Goal: Task Accomplishment & Management: Manage account settings

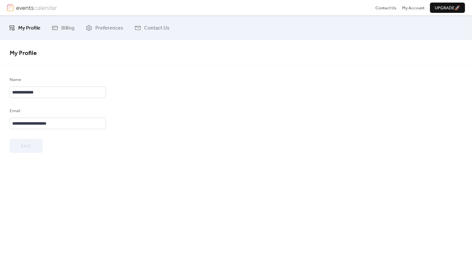
click at [34, 24] on span "My Profile" at bounding box center [29, 28] width 22 height 10
click at [37, 10] on img at bounding box center [36, 7] width 41 height 7
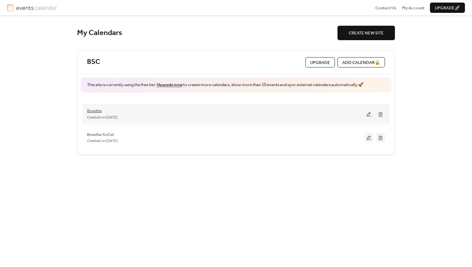
click at [96, 106] on span "Breathe" at bounding box center [94, 111] width 15 height 6
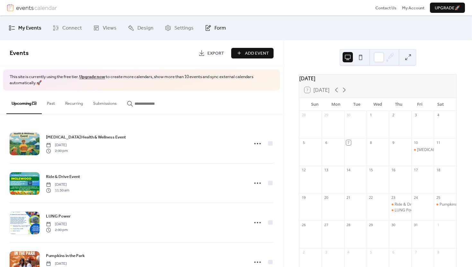
click at [206, 26] on icon at bounding box center [208, 28] width 6 height 6
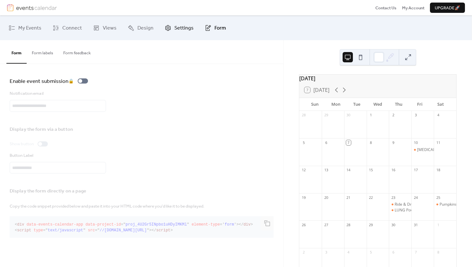
click at [187, 27] on span "Settings" at bounding box center [183, 28] width 19 height 10
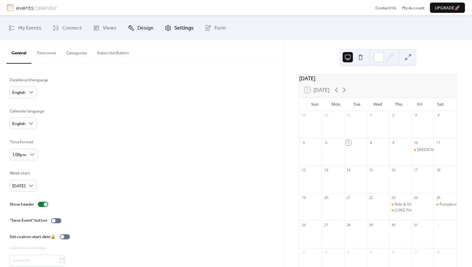
click at [143, 25] on span "Design" at bounding box center [145, 28] width 16 height 10
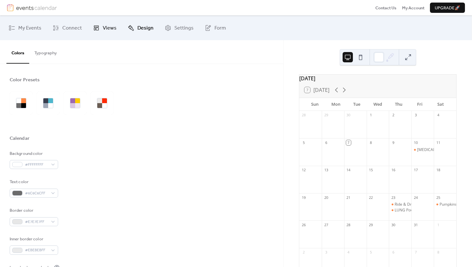
click at [105, 30] on span "Views" at bounding box center [110, 28] width 14 height 10
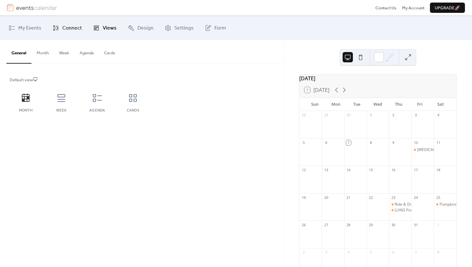
click at [68, 30] on span "Connect" at bounding box center [72, 28] width 20 height 10
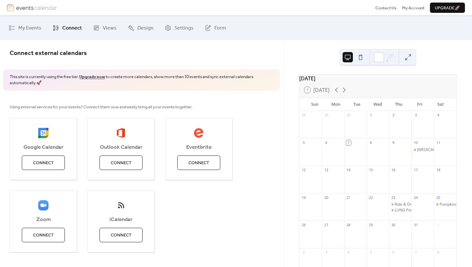
scroll to position [11, 0]
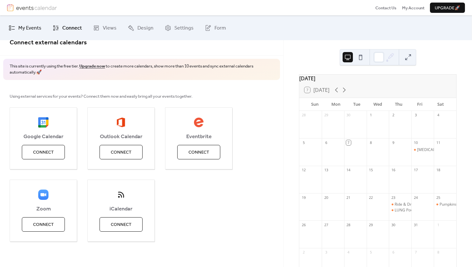
click at [29, 30] on span "My Events" at bounding box center [29, 28] width 23 height 10
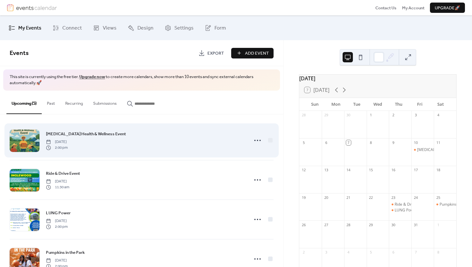
scroll to position [1, 0]
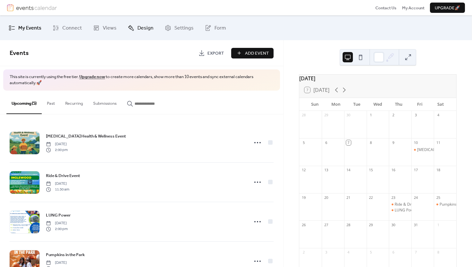
click at [137, 29] on span "Design" at bounding box center [145, 28] width 16 height 10
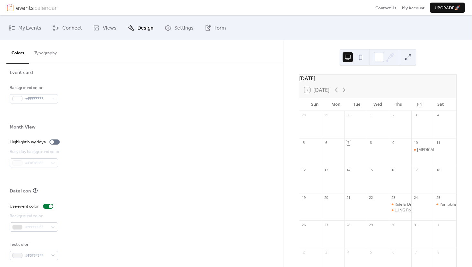
scroll to position [380, 0]
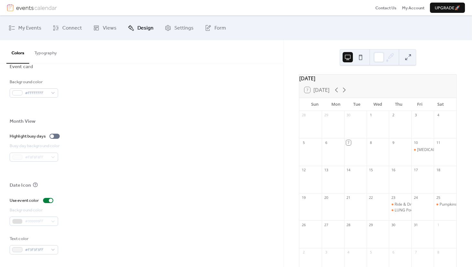
click at [232, 58] on button at bounding box center [361, 57] width 10 height 10
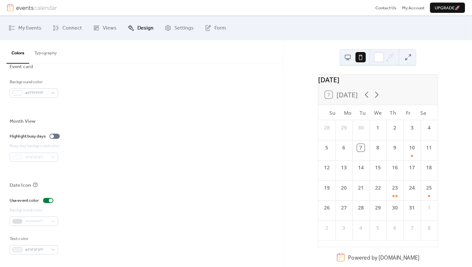
click at [232, 57] on button at bounding box center [408, 57] width 10 height 10
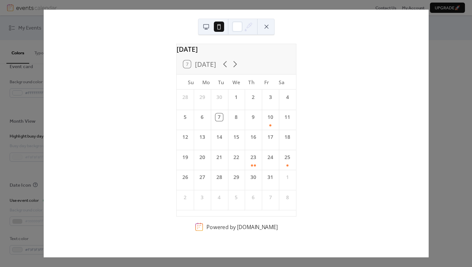
click at [202, 27] on button at bounding box center [206, 27] width 10 height 10
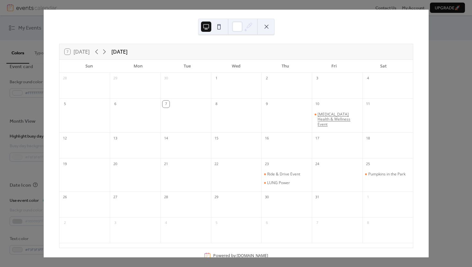
click at [232, 106] on div "[MEDICAL_DATA] Health & Wellness Event" at bounding box center [339, 119] width 42 height 15
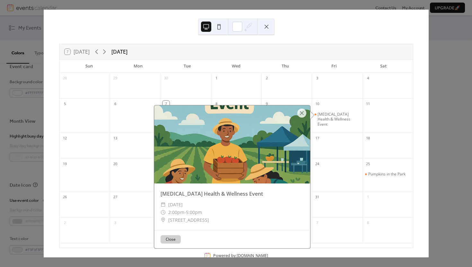
click at [232, 106] on div at bounding box center [232, 144] width 156 height 78
click at [232, 106] on div at bounding box center [301, 113] width 9 height 9
